Goal: Task Accomplishment & Management: Use online tool/utility

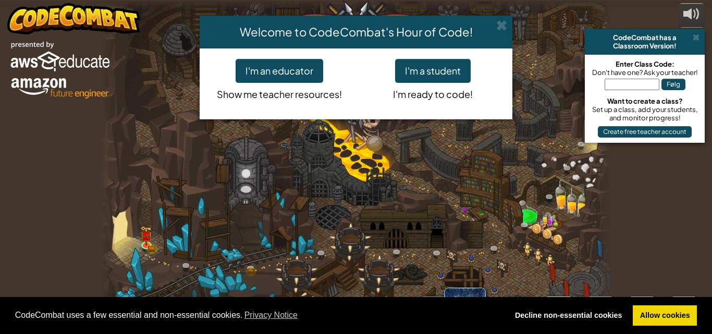
select select "da"
click at [440, 78] on button "I'm a student" at bounding box center [433, 71] width 76 height 24
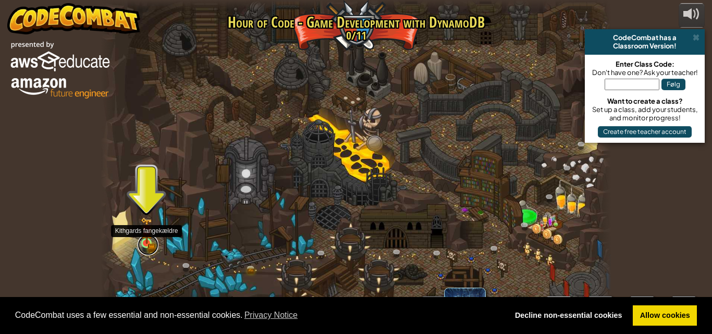
click at [147, 246] on link at bounding box center [148, 244] width 21 height 21
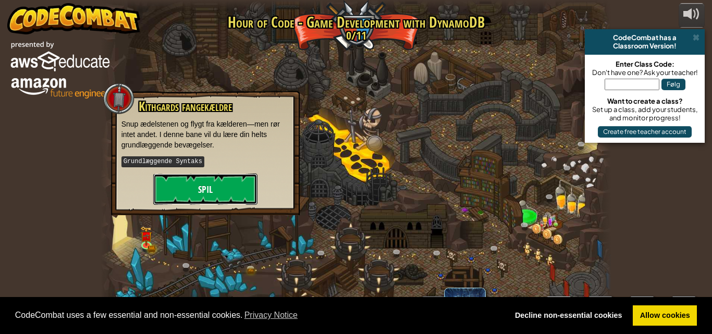
click at [218, 179] on button "Spil" at bounding box center [205, 188] width 104 height 31
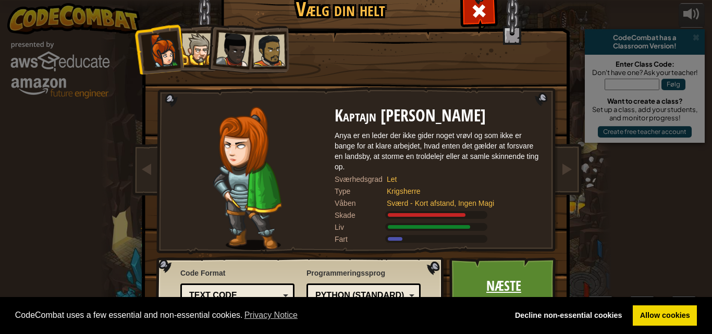
click at [456, 278] on link "Næste" at bounding box center [503, 285] width 109 height 57
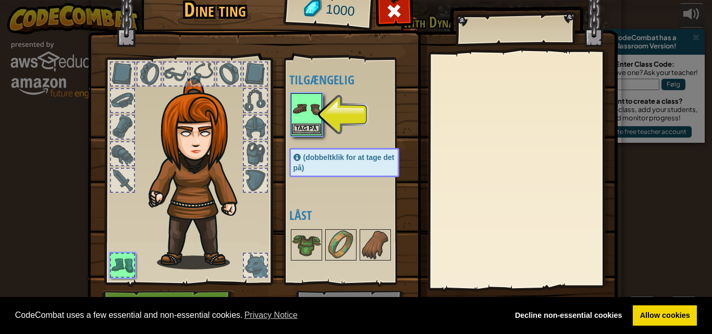
click at [307, 122] on img at bounding box center [306, 108] width 29 height 29
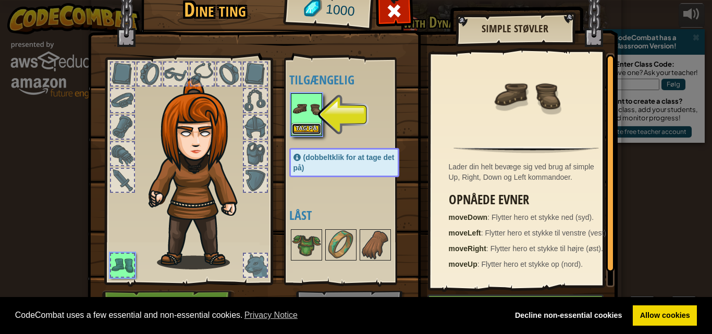
click at [306, 128] on button "Tag på" at bounding box center [306, 128] width 29 height 11
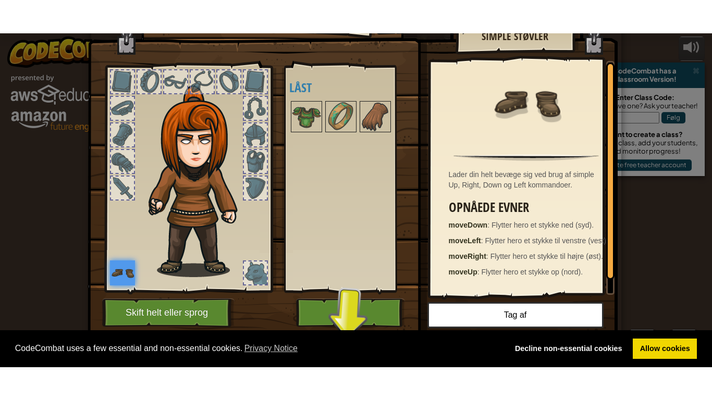
scroll to position [26, 0]
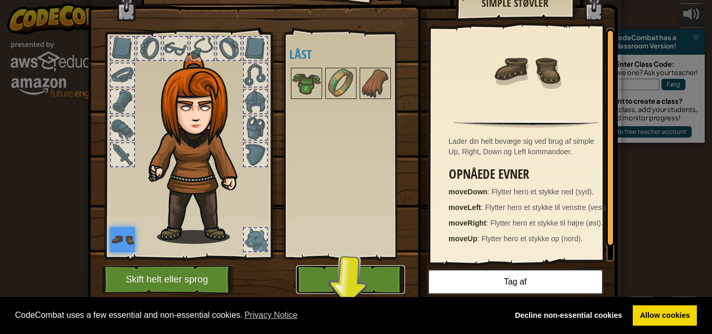
click at [340, 285] on button "Spil" at bounding box center [350, 279] width 109 height 29
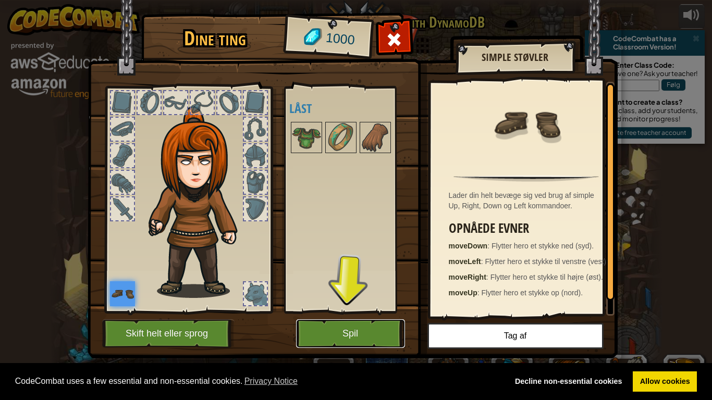
scroll to position [0, 0]
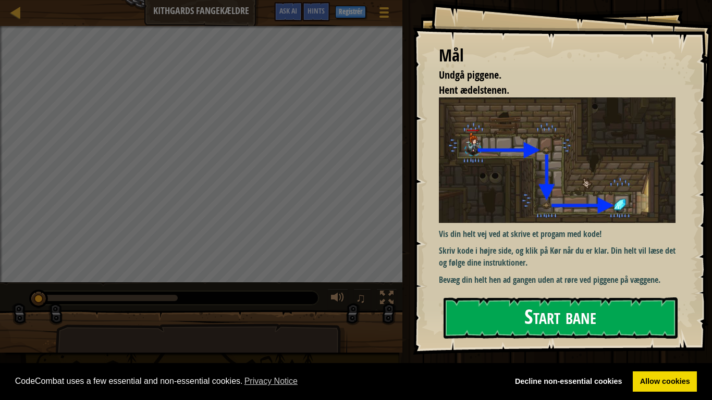
click at [475, 328] on button "Start bane" at bounding box center [560, 317] width 234 height 41
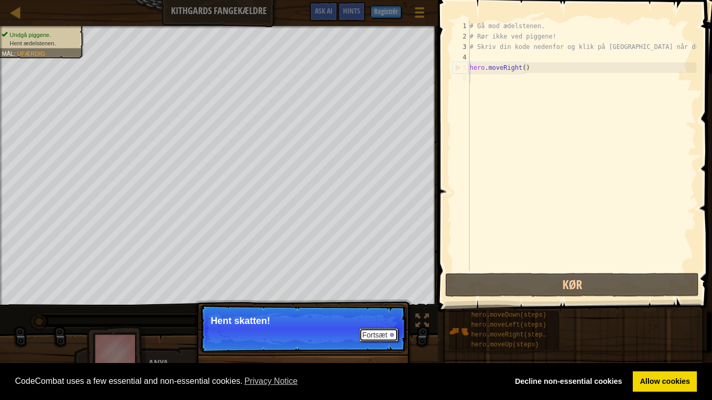
click at [370, 333] on button "Fortsæt" at bounding box center [378, 335] width 39 height 14
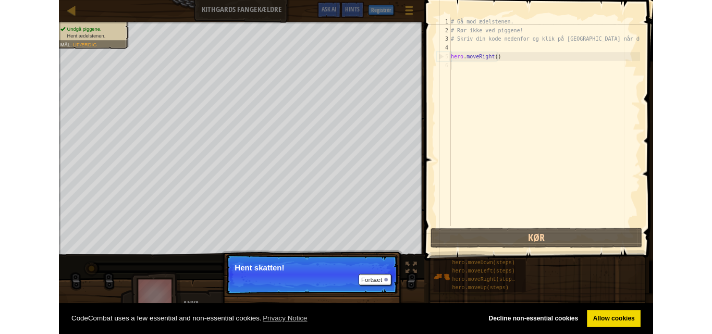
scroll to position [5, 0]
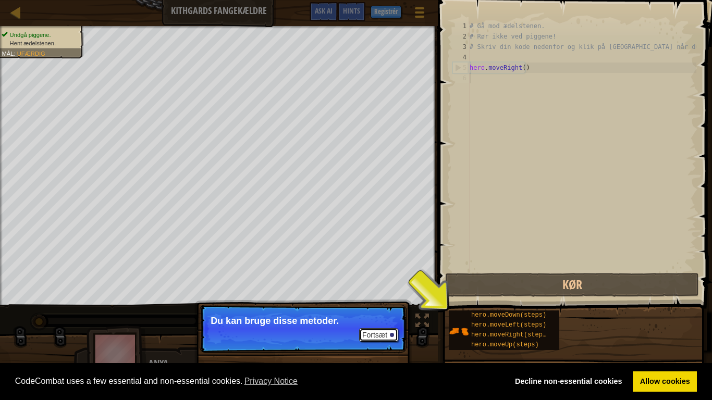
click at [370, 333] on button "Fortsæt" at bounding box center [378, 335] width 39 height 14
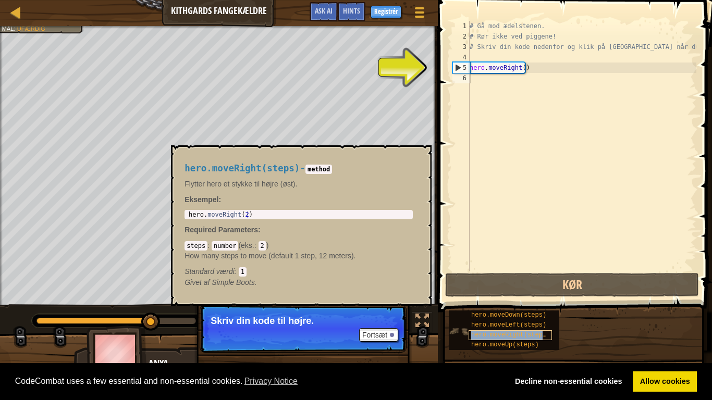
click at [470, 331] on div "hero.moveRight(steps)" at bounding box center [509, 335] width 83 height 10
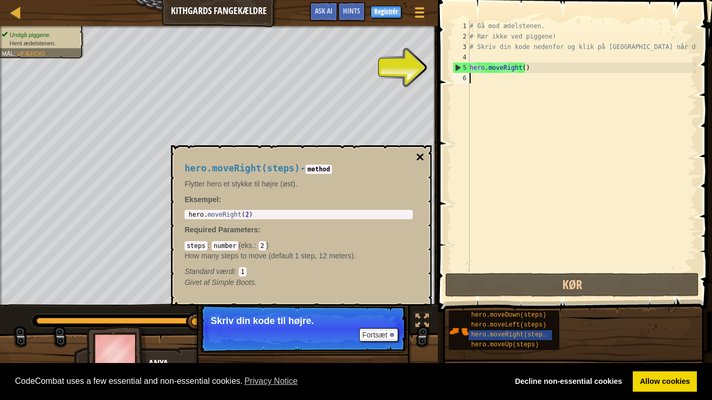
click at [417, 159] on button "×" at bounding box center [420, 157] width 8 height 15
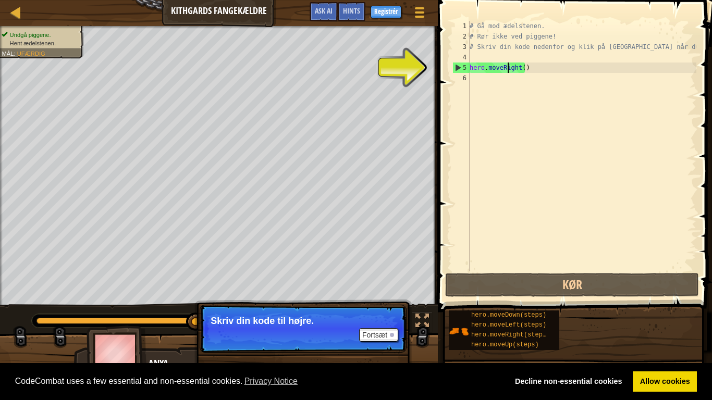
click at [508, 70] on div "# Gå mod ædelstenen. # Rør ikke ved piggene! # Skriv din kode nedenfor og klik …" at bounding box center [581, 156] width 229 height 271
click at [475, 69] on div "# Gå mod ædelstenen. # Rør ikke ved piggene! # Skriv din kode nedenfor og klik …" at bounding box center [581, 156] width 229 height 271
click at [456, 67] on div "5" at bounding box center [461, 68] width 17 height 10
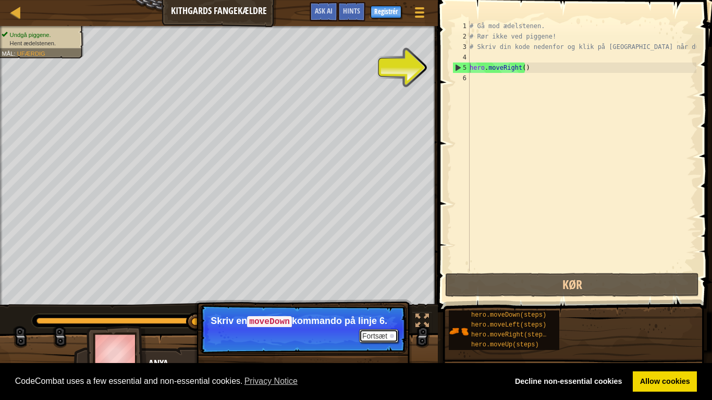
click at [378, 333] on button "Fortsæt" at bounding box center [378, 336] width 39 height 14
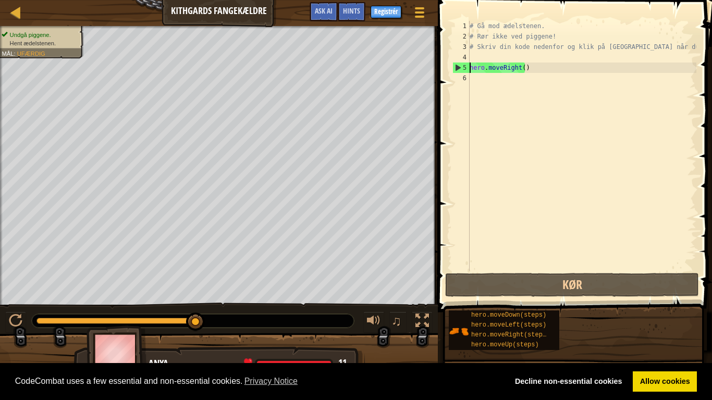
click at [460, 72] on div "5" at bounding box center [461, 68] width 17 height 10
click at [456, 65] on div "5" at bounding box center [461, 68] width 17 height 10
type textarea "hero.moveRight()"
click at [456, 65] on div "5" at bounding box center [461, 68] width 17 height 10
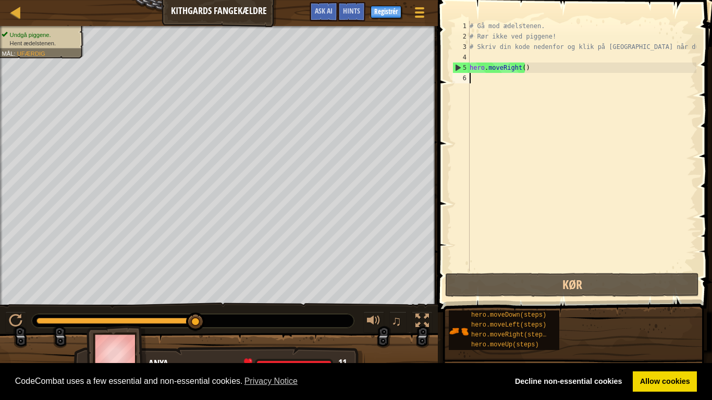
type textarea "hero.moveRight()"
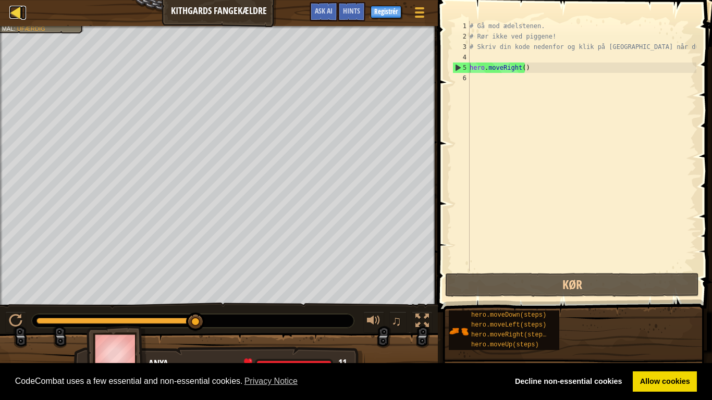
click at [18, 11] on div at bounding box center [15, 12] width 13 height 13
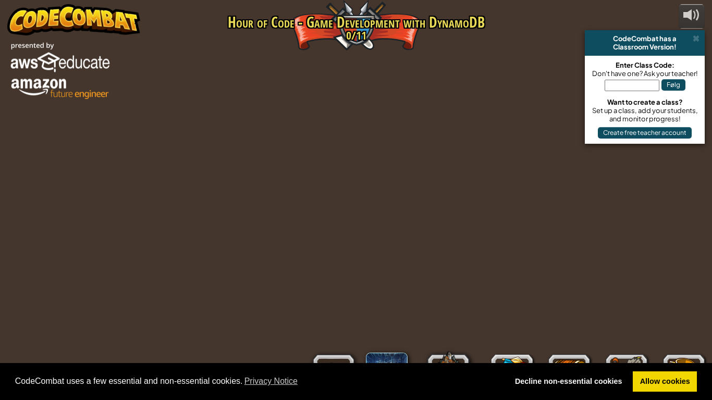
select select "da"
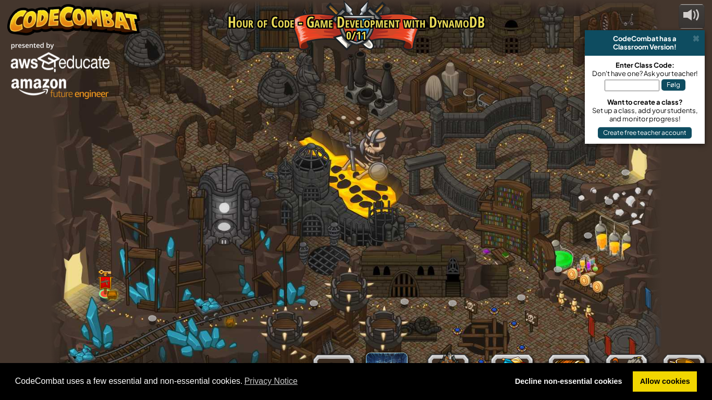
select select "da"
